Goal: Register for event/course

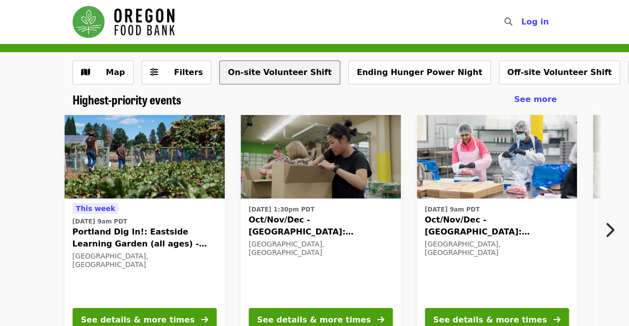
click at [288, 71] on button "On-site Volunteer Shift" at bounding box center [279, 73] width 121 height 24
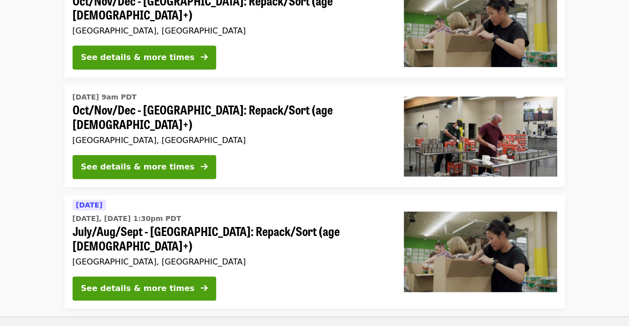
scroll to position [209, 0]
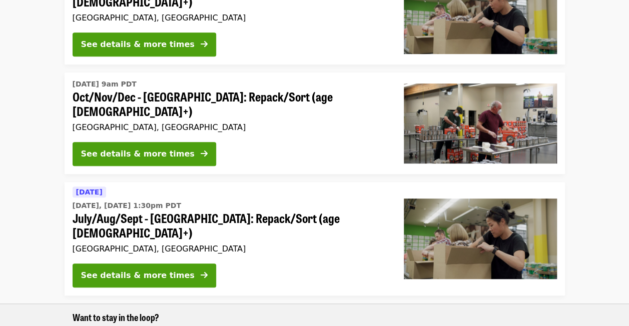
click at [138, 270] on div "See details & more times" at bounding box center [138, 276] width 114 height 12
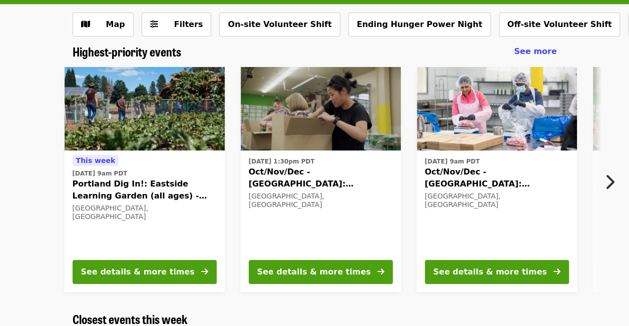
scroll to position [52, 0]
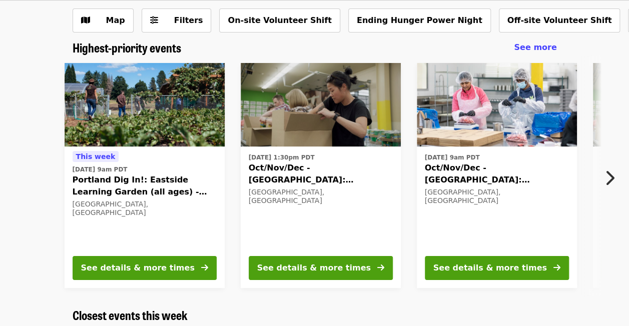
click at [612, 163] on div "[DATE][DATE] 9am PDT [GEOGRAPHIC_DATA] Dig In!: Eastside Learning Garden (all a…" at bounding box center [314, 175] width 629 height 241
click at [611, 174] on icon "chevron-right icon" at bounding box center [609, 178] width 10 height 19
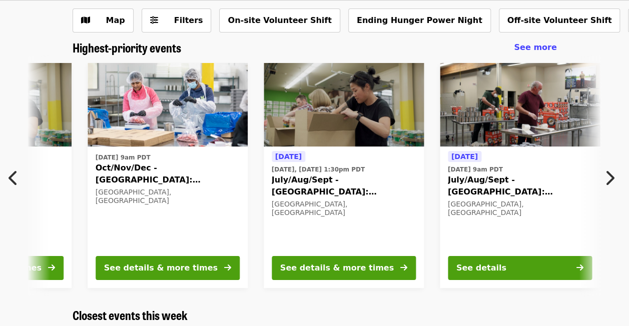
scroll to position [0, 362]
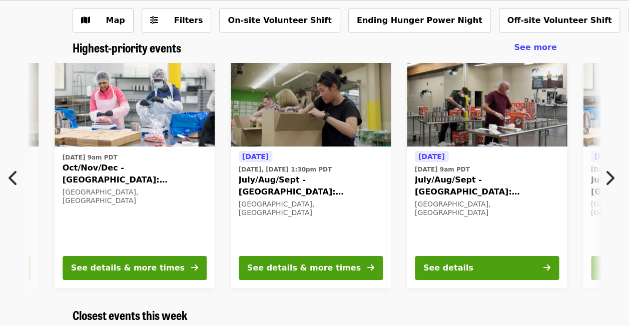
click at [610, 176] on icon "chevron-right icon" at bounding box center [609, 178] width 10 height 19
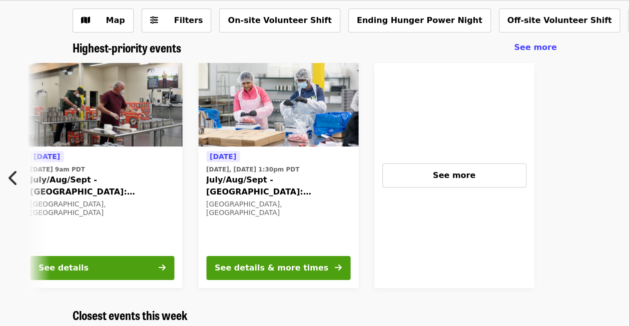
scroll to position [0, 788]
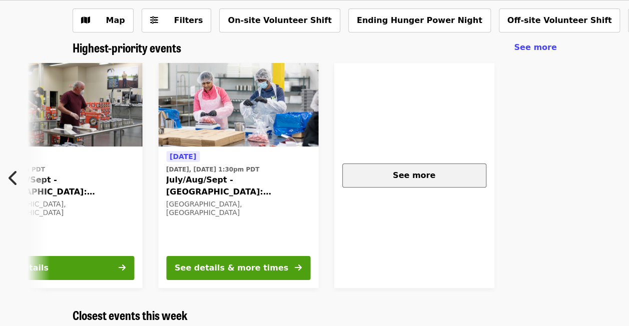
click at [418, 171] on span "See more" at bounding box center [414, 176] width 43 height 10
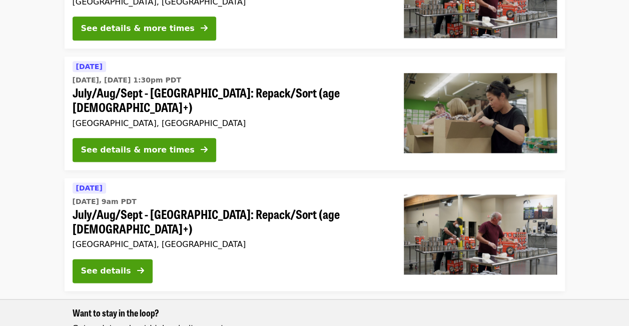
scroll to position [512, 0]
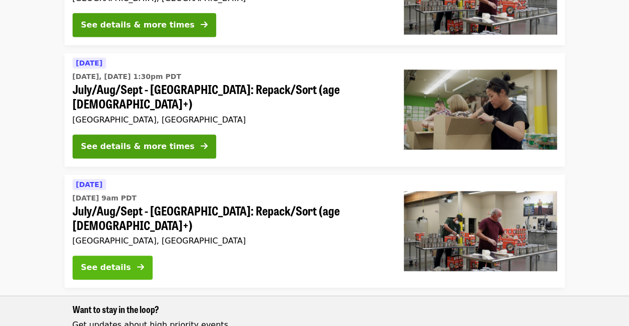
click at [126, 262] on div "See details" at bounding box center [106, 268] width 50 height 12
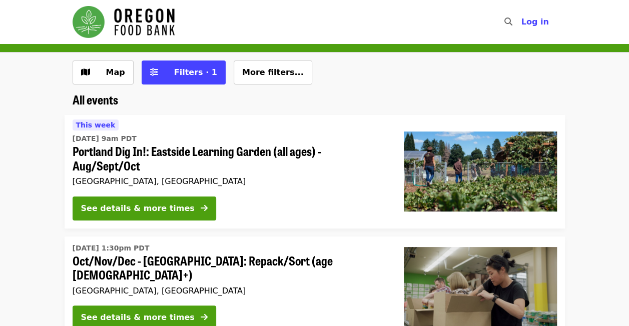
scroll to position [512, 0]
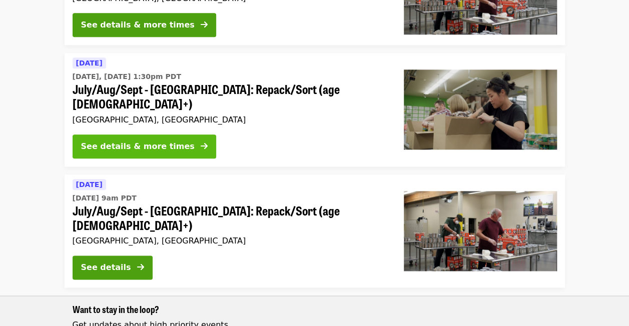
click at [201, 141] on span at bounding box center [204, 147] width 7 height 12
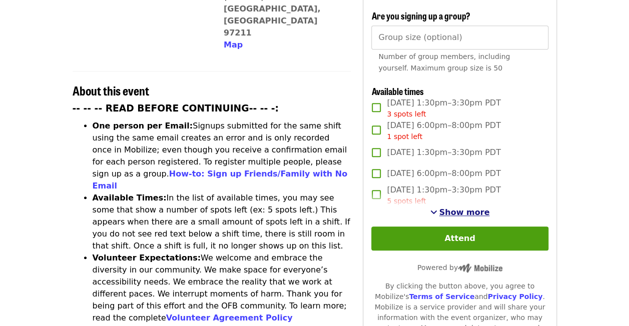
scroll to position [325, 0]
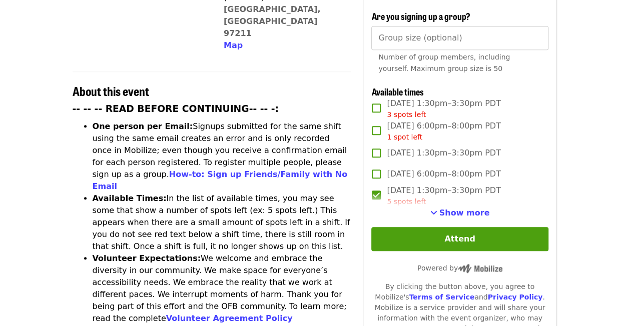
drag, startPoint x: 628, startPoint y: 143, endPoint x: 628, endPoint y: 128, distance: 14.5
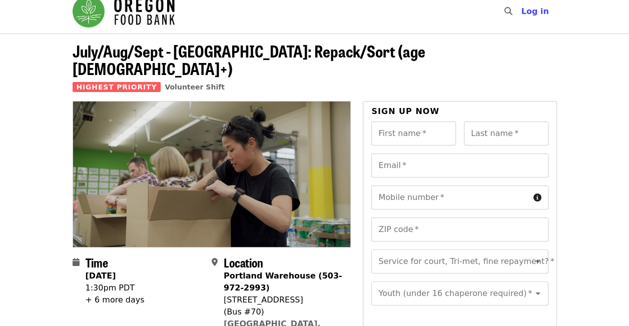
scroll to position [0, 0]
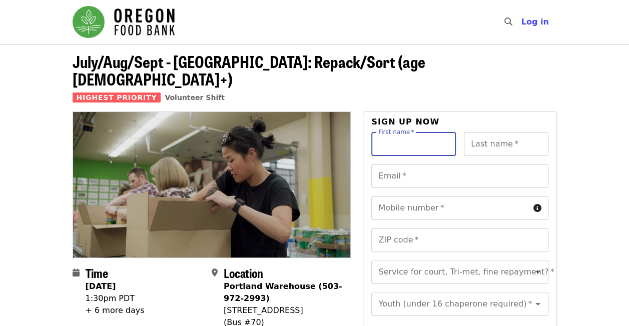
click at [397, 132] on input "First name   *" at bounding box center [413, 144] width 85 height 24
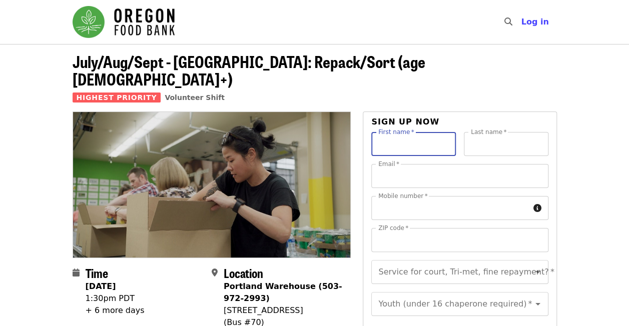
type input "**********"
type input "*********"
type input "**********"
type input "*****"
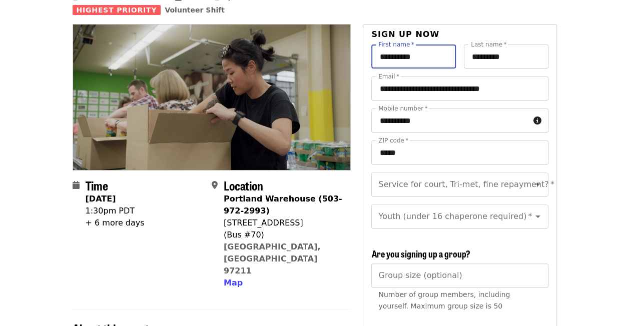
scroll to position [90, 0]
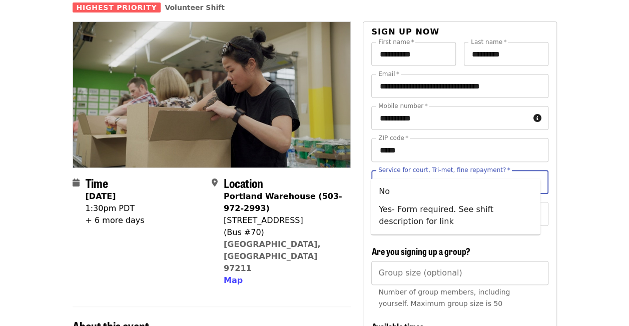
click at [490, 173] on input "Service for court, Tri-met, fine repayment?   *" at bounding box center [447, 182] width 136 height 19
click at [390, 193] on li "No" at bounding box center [456, 192] width 170 height 18
type input "**"
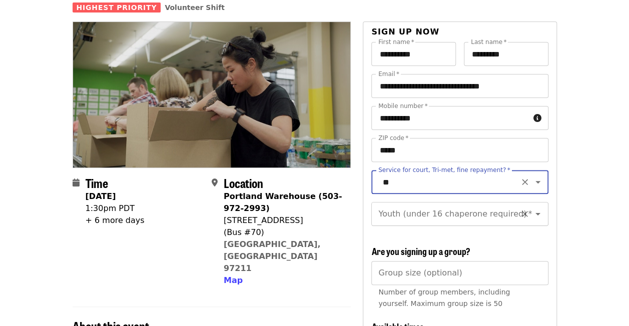
click at [413, 210] on input "Youth (under 16 chaperone required)   *" at bounding box center [447, 214] width 136 height 19
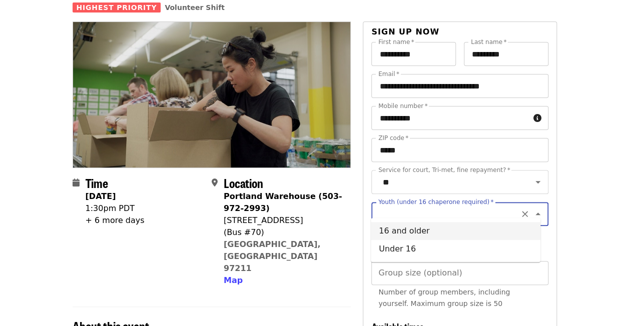
click at [400, 233] on li "16 and older" at bounding box center [456, 231] width 170 height 18
type input "**********"
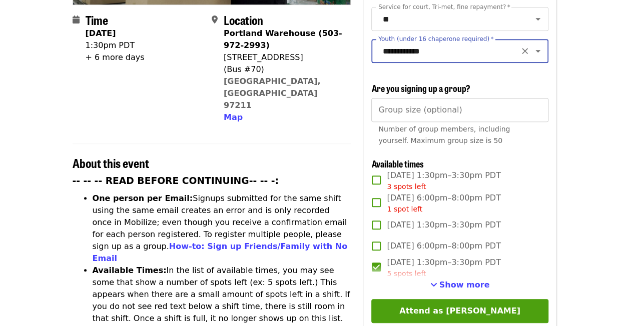
scroll to position [257, 0]
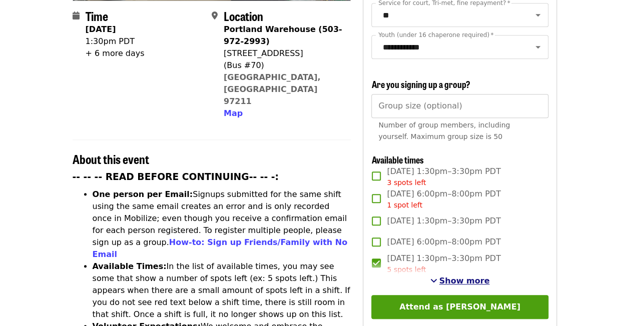
click at [463, 280] on span "Show more" at bounding box center [464, 281] width 51 height 10
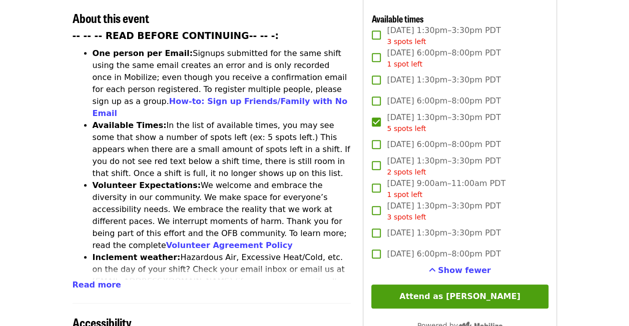
scroll to position [417, 0]
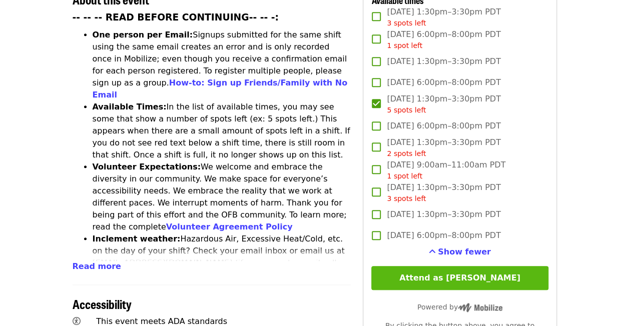
click at [476, 271] on button "Attend as Jacqueline" at bounding box center [459, 278] width 177 height 24
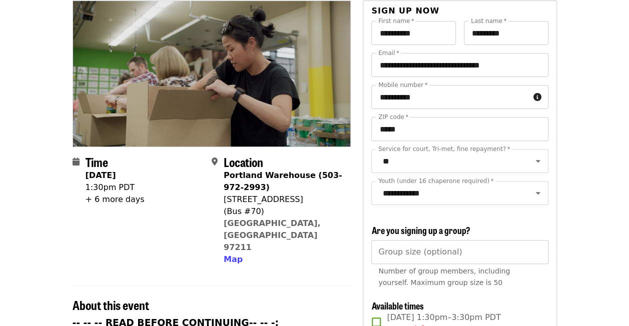
scroll to position [0, 0]
